Goal: Find specific page/section: Find specific page/section

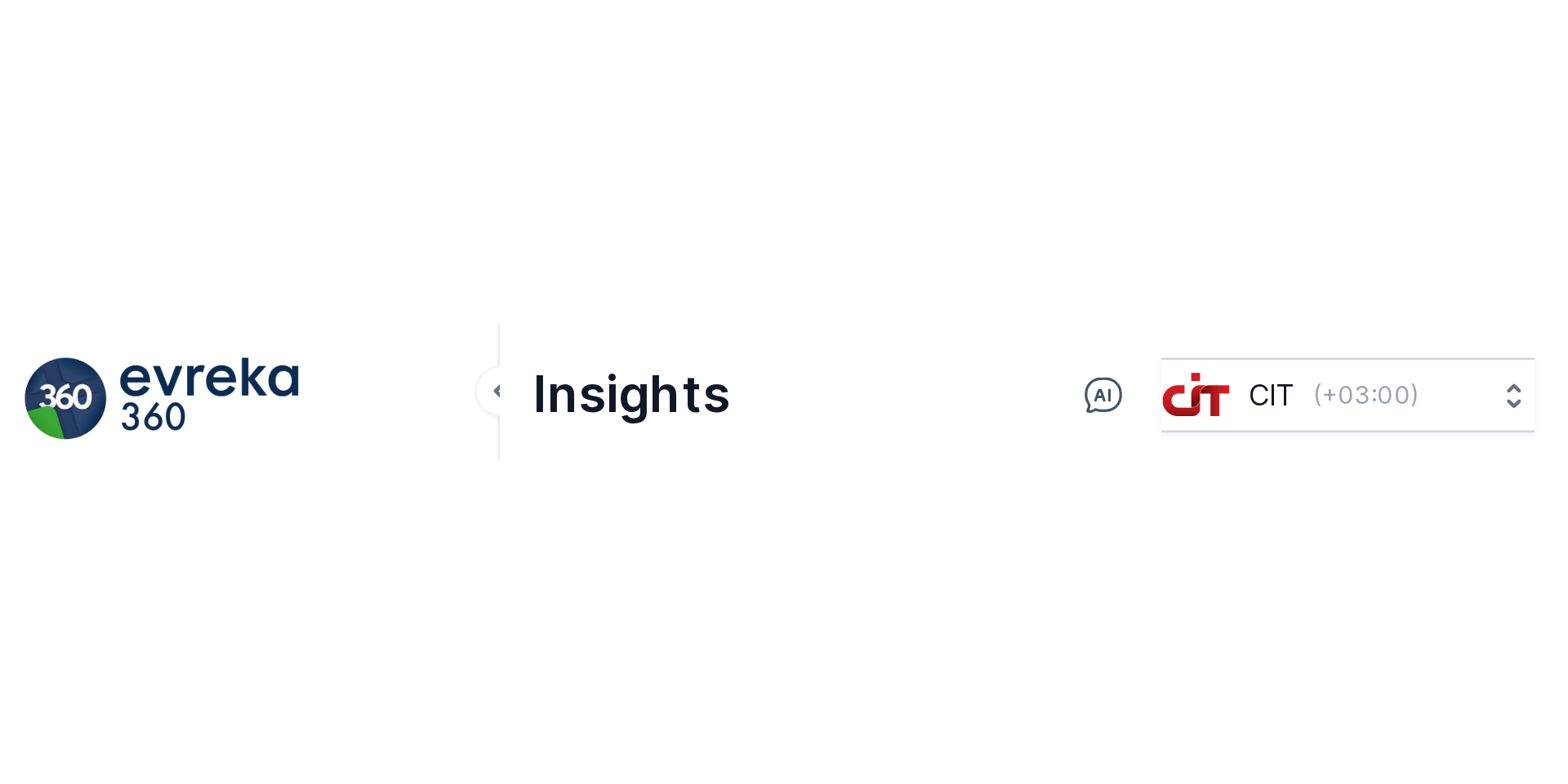
scroll to position [13, 0]
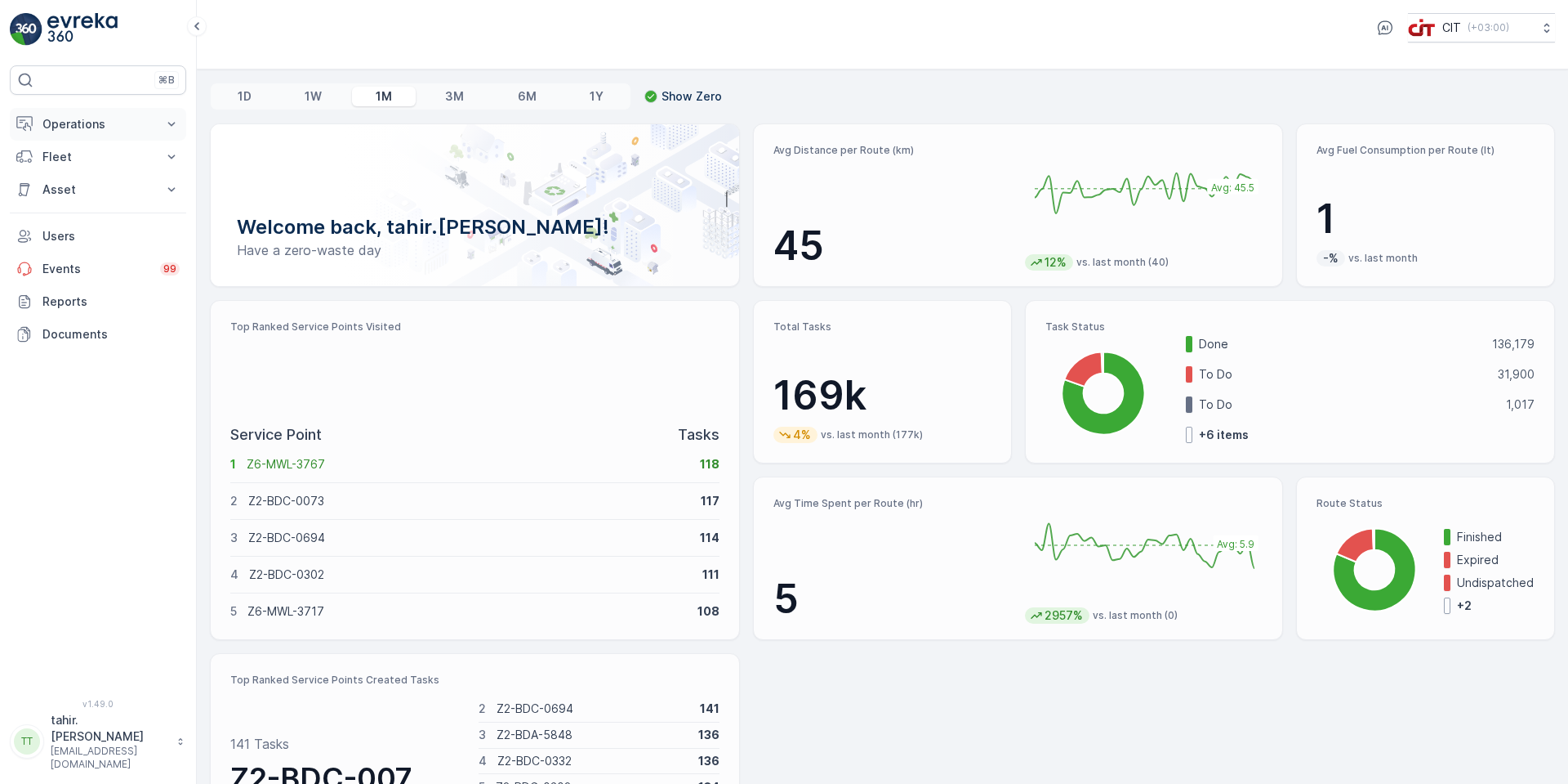
click at [66, 121] on p "Operations" at bounding box center [98, 124] width 111 height 16
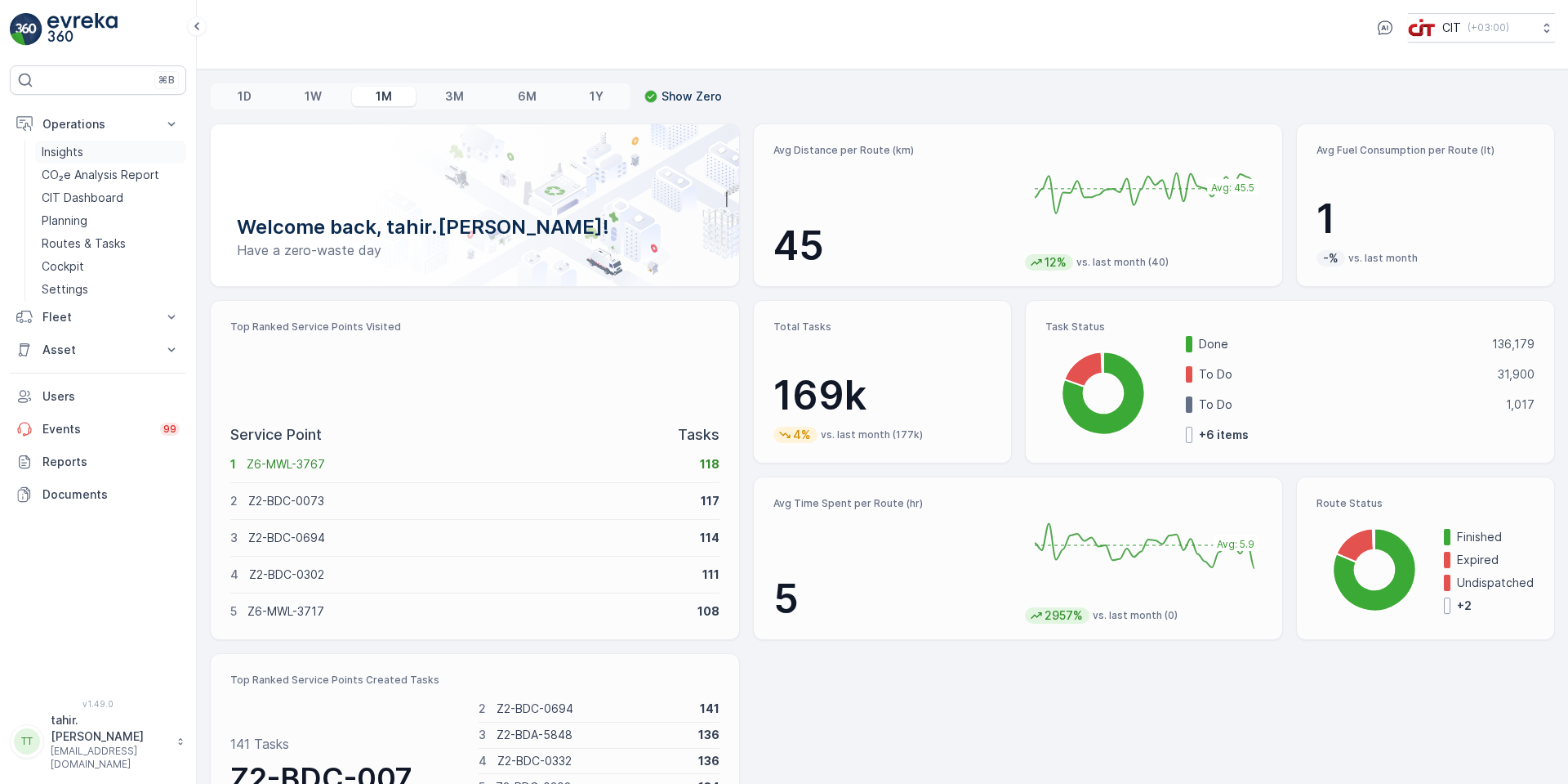
click at [59, 150] on p "Insights" at bounding box center [62, 152] width 41 height 16
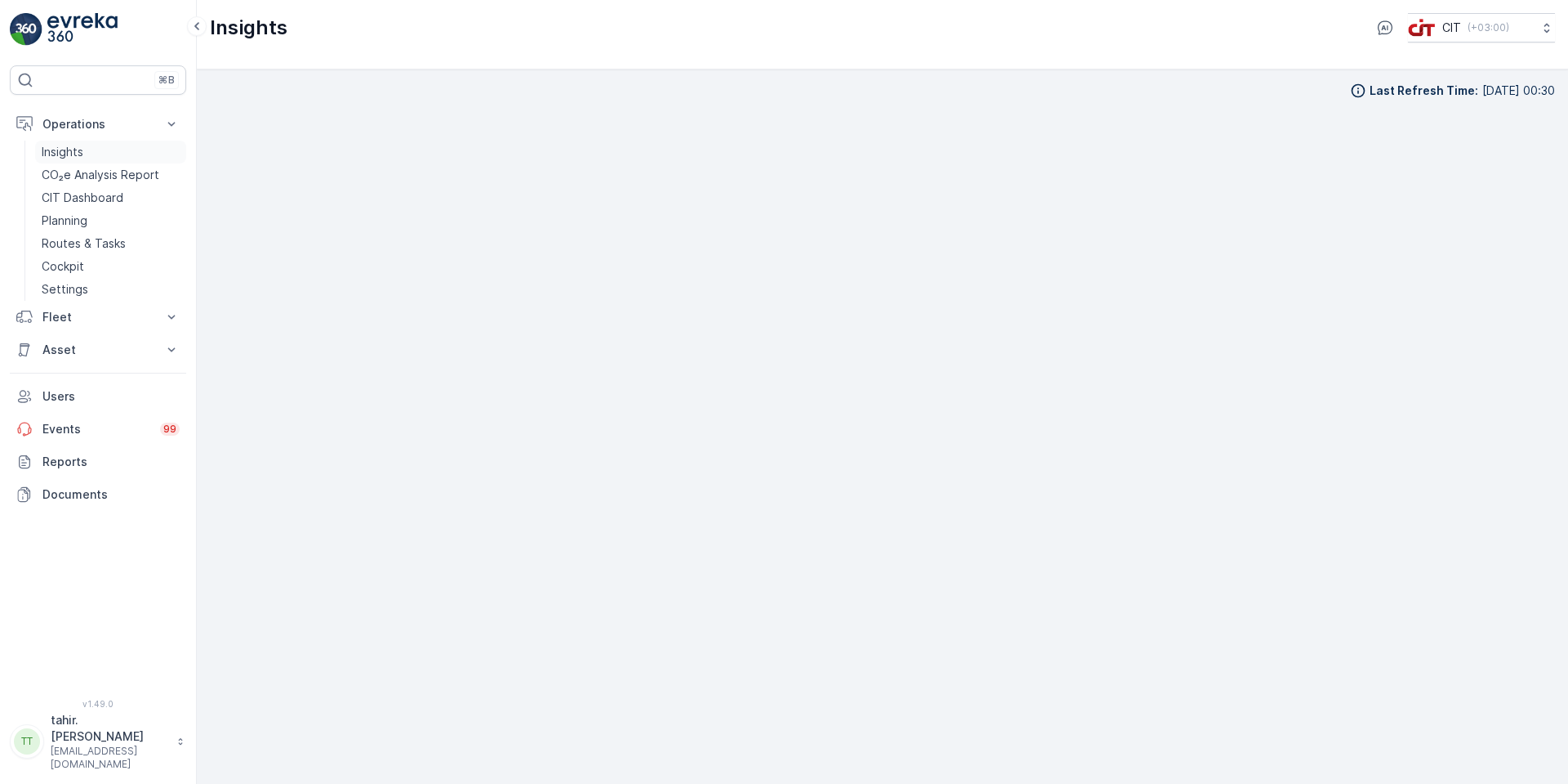
click at [72, 148] on p "Insights" at bounding box center [62, 152] width 41 height 16
click at [57, 351] on p "Asset" at bounding box center [98, 350] width 111 height 16
click at [66, 372] on p "Assets" at bounding box center [59, 378] width 37 height 16
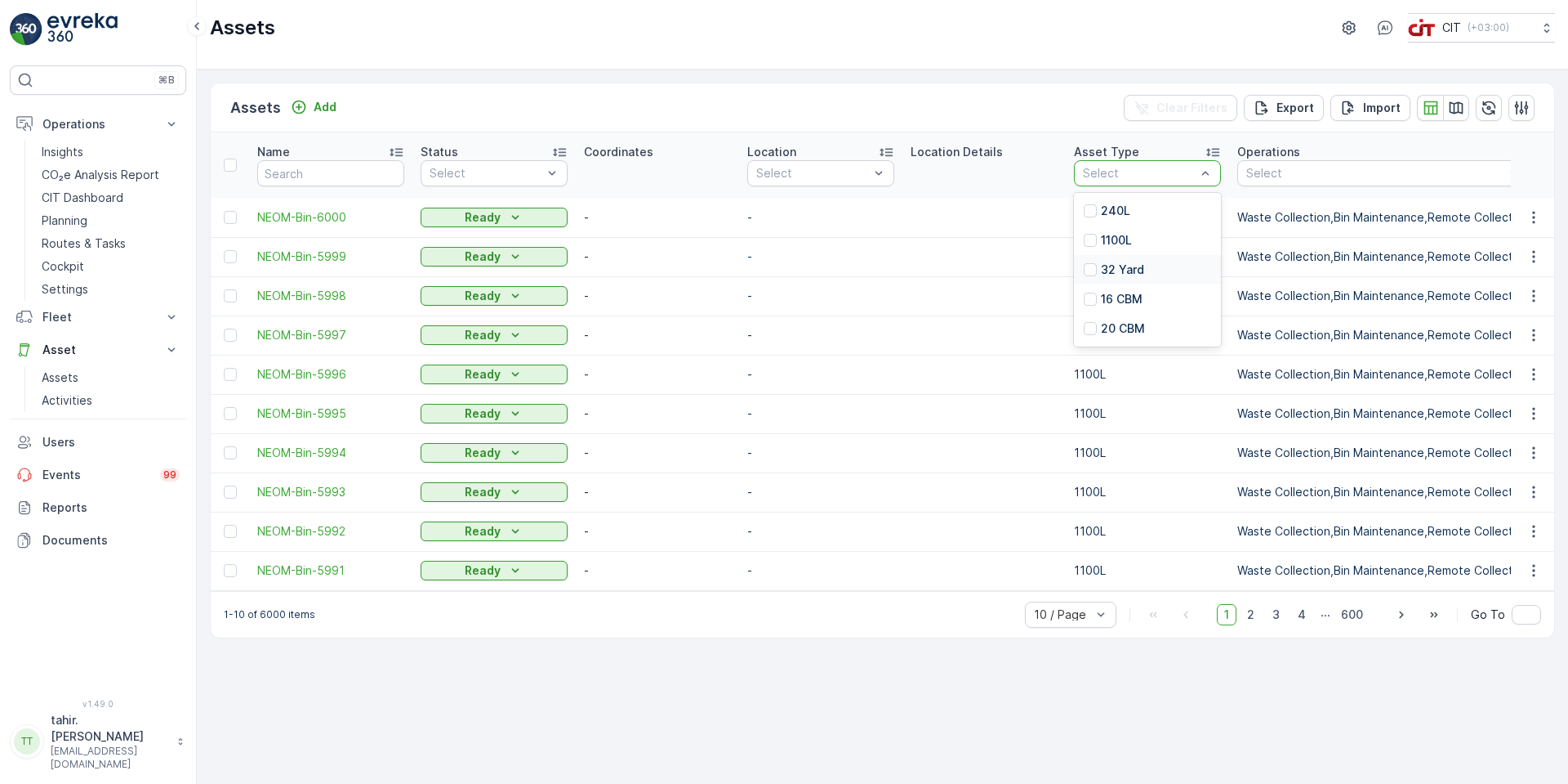
click at [1097, 265] on div "32 Yard" at bounding box center [1113, 270] width 60 height 16
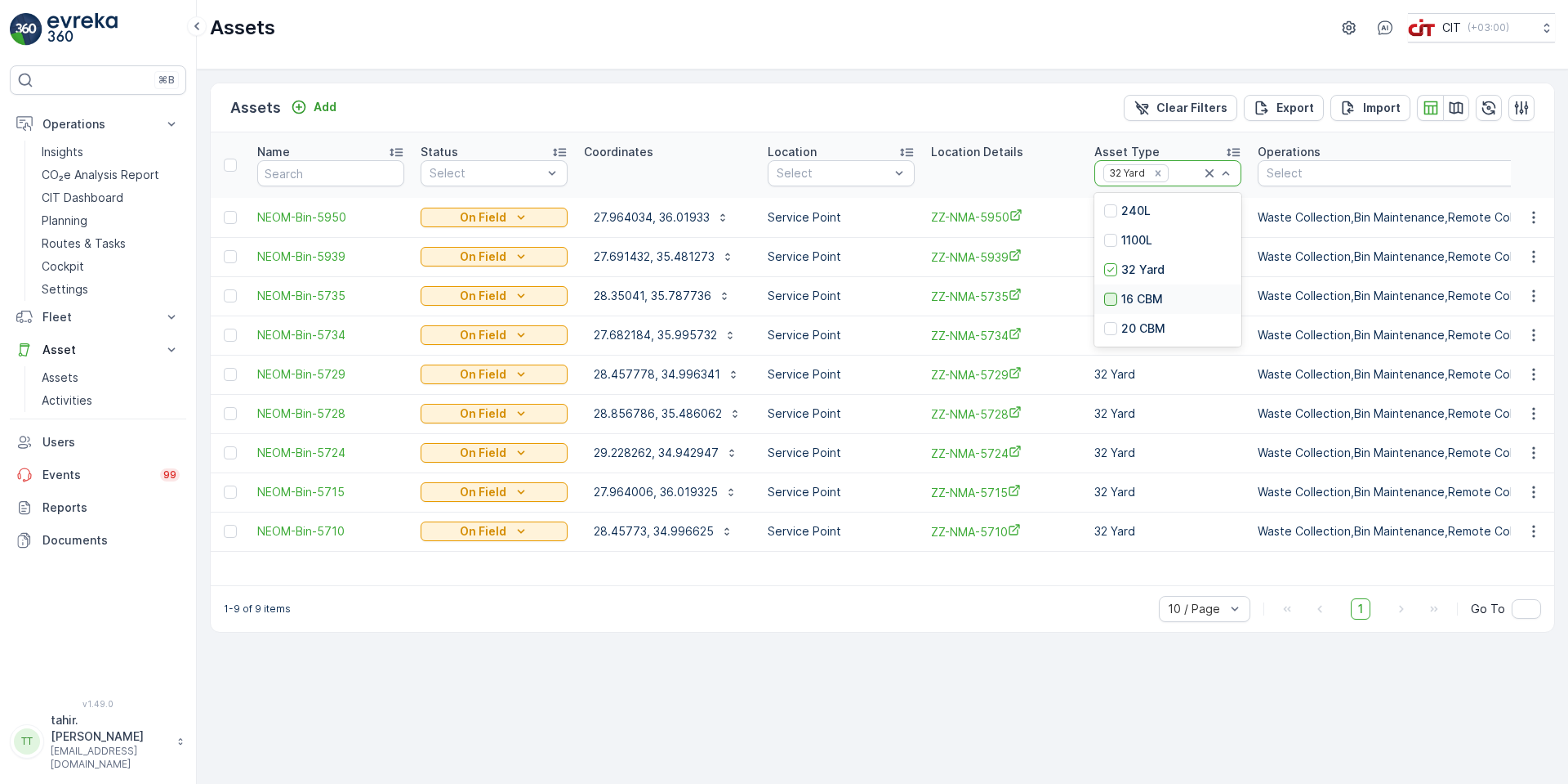
click at [1112, 296] on div at bounding box center [1111, 298] width 13 height 13
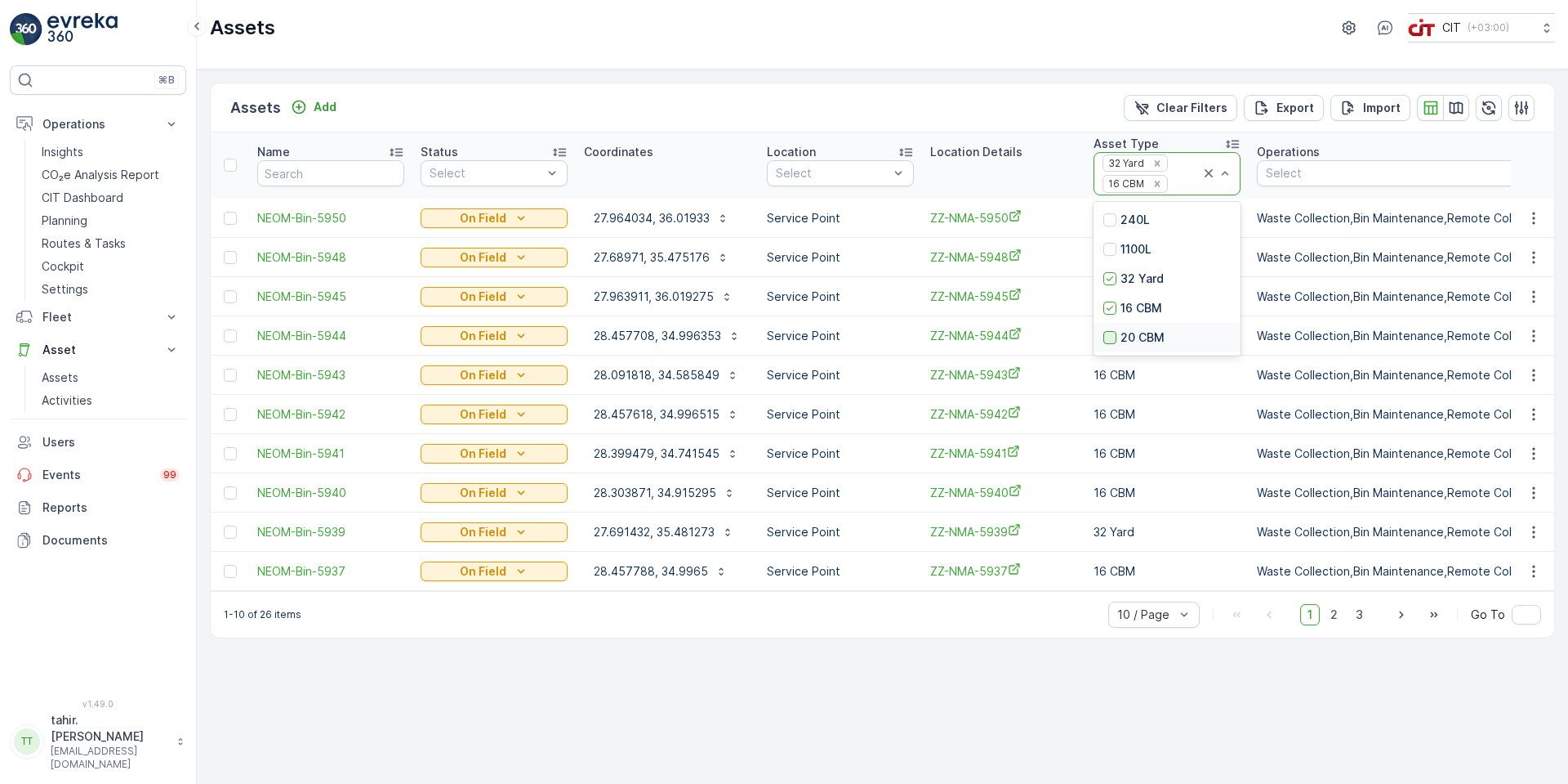
click at [1111, 337] on div at bounding box center [1110, 337] width 13 height 13
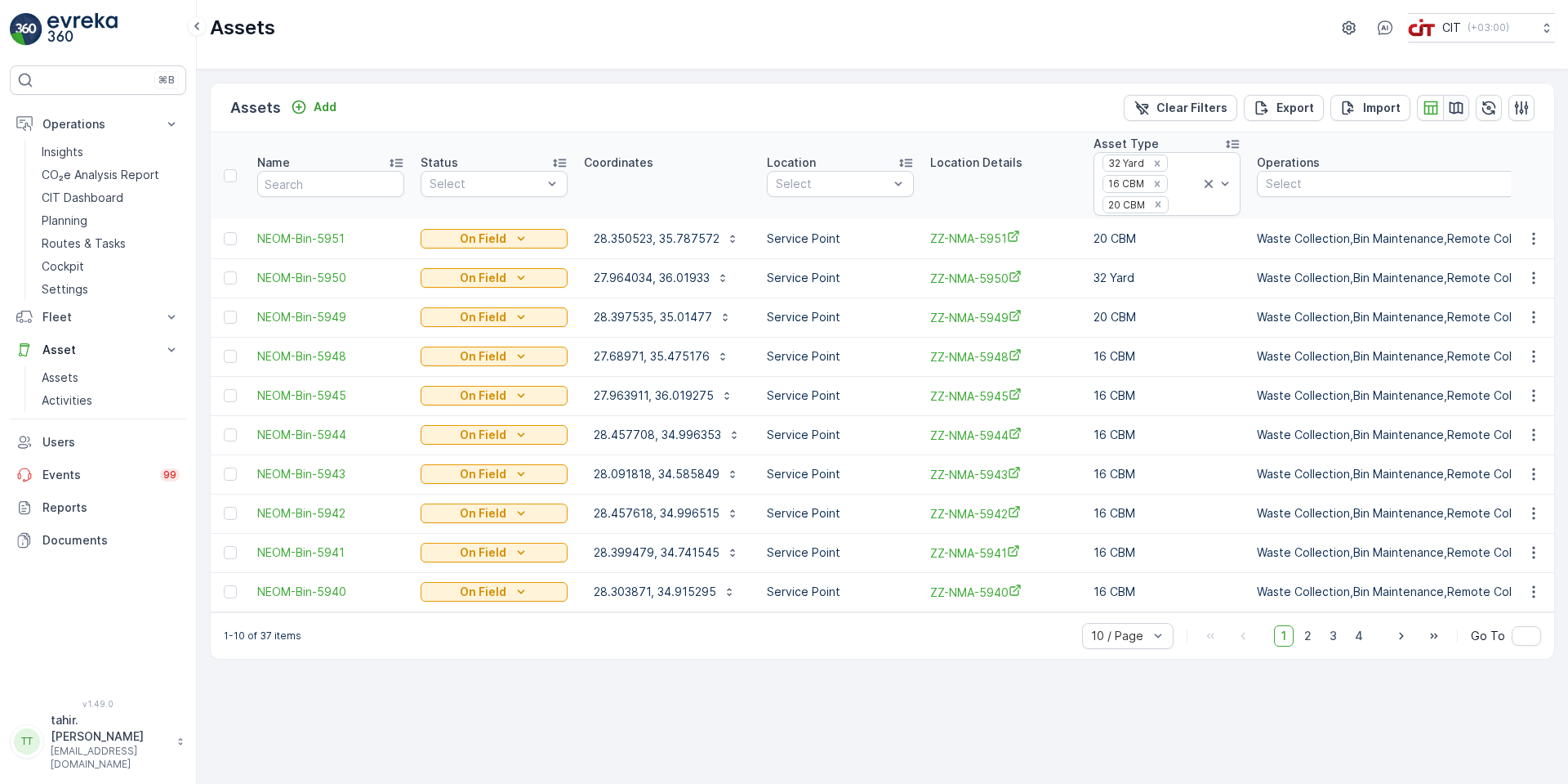
click at [1455, 106] on icon "button" at bounding box center [1457, 108] width 13 height 13
